Goal: Complete application form

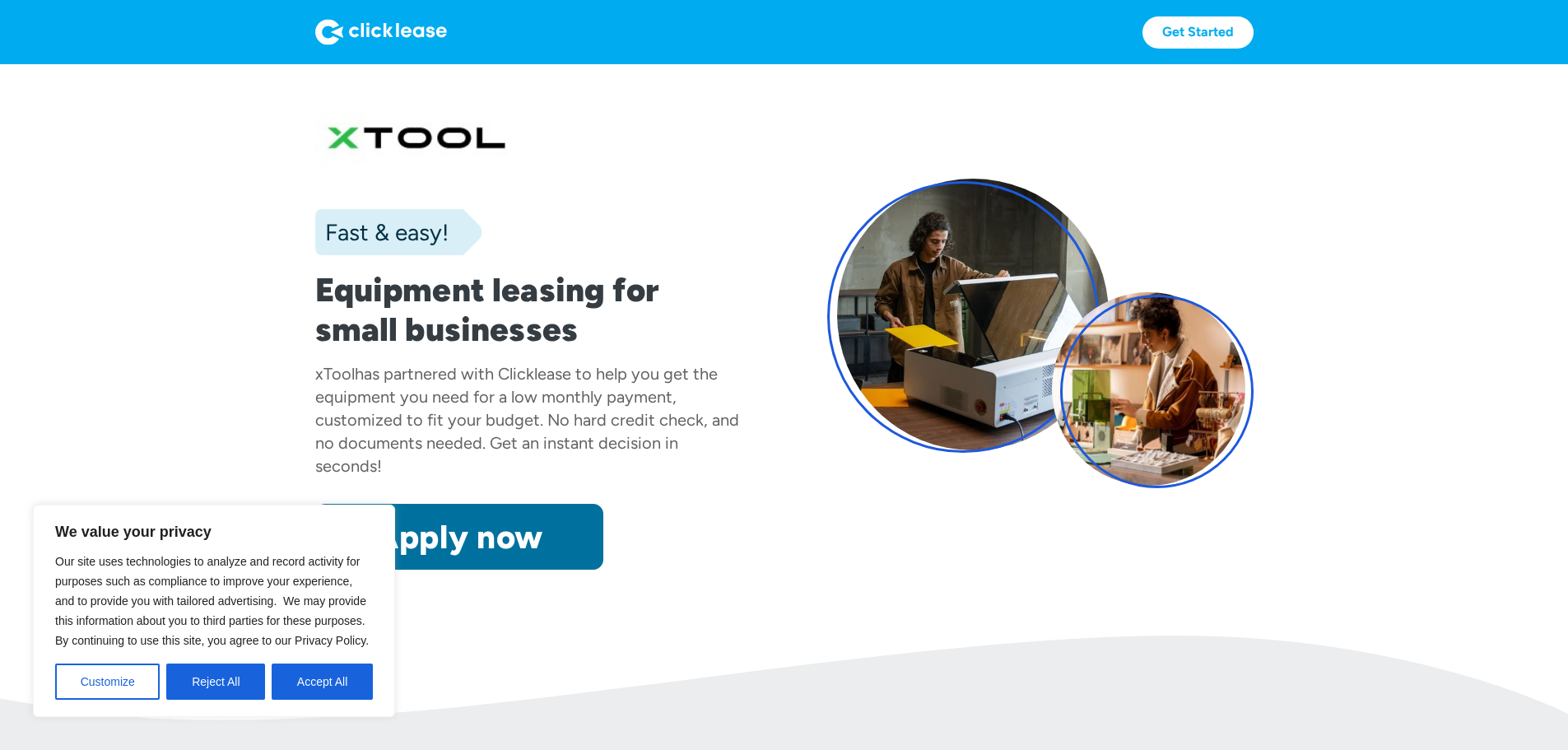
click at [457, 569] on link "Apply now" at bounding box center [459, 537] width 288 height 65
click at [316, 679] on button "Accept All" at bounding box center [323, 682] width 101 height 36
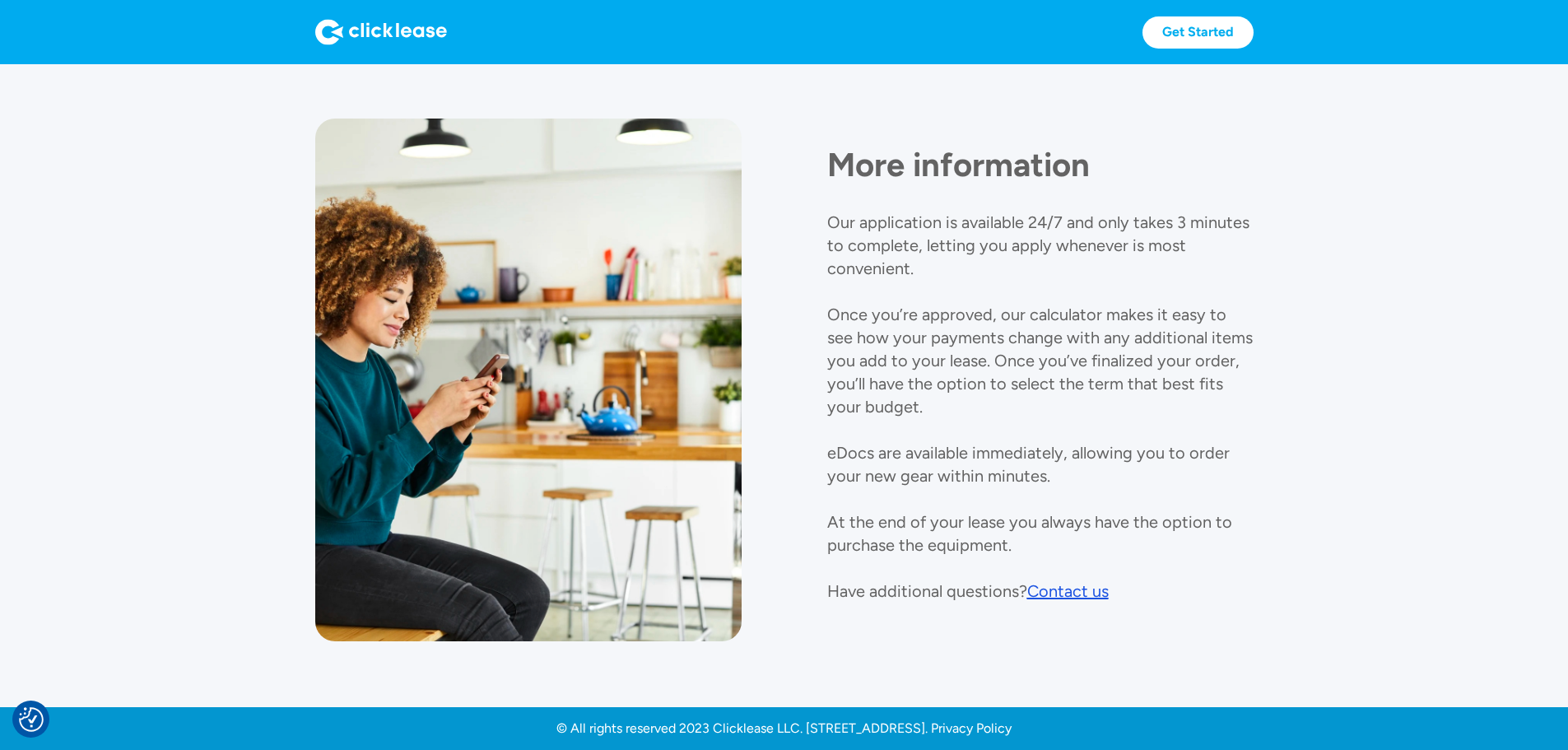
scroll to position [1835, 0]
